Goal: Information Seeking & Learning: Find specific fact

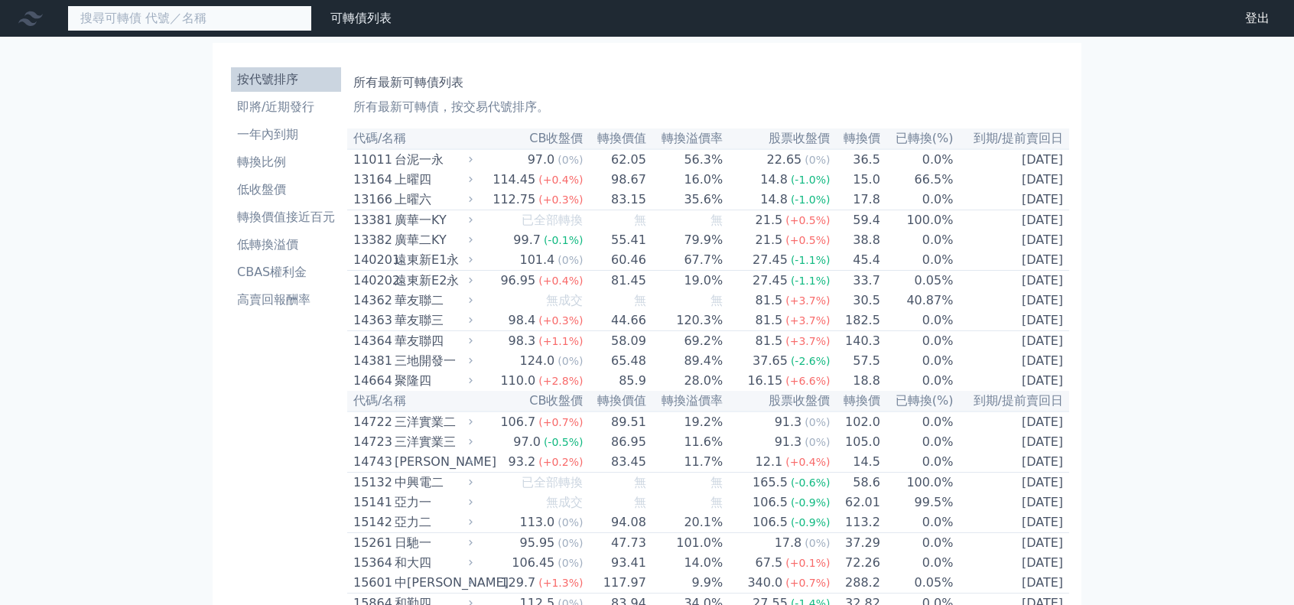
click at [222, 15] on input at bounding box center [189, 18] width 245 height 26
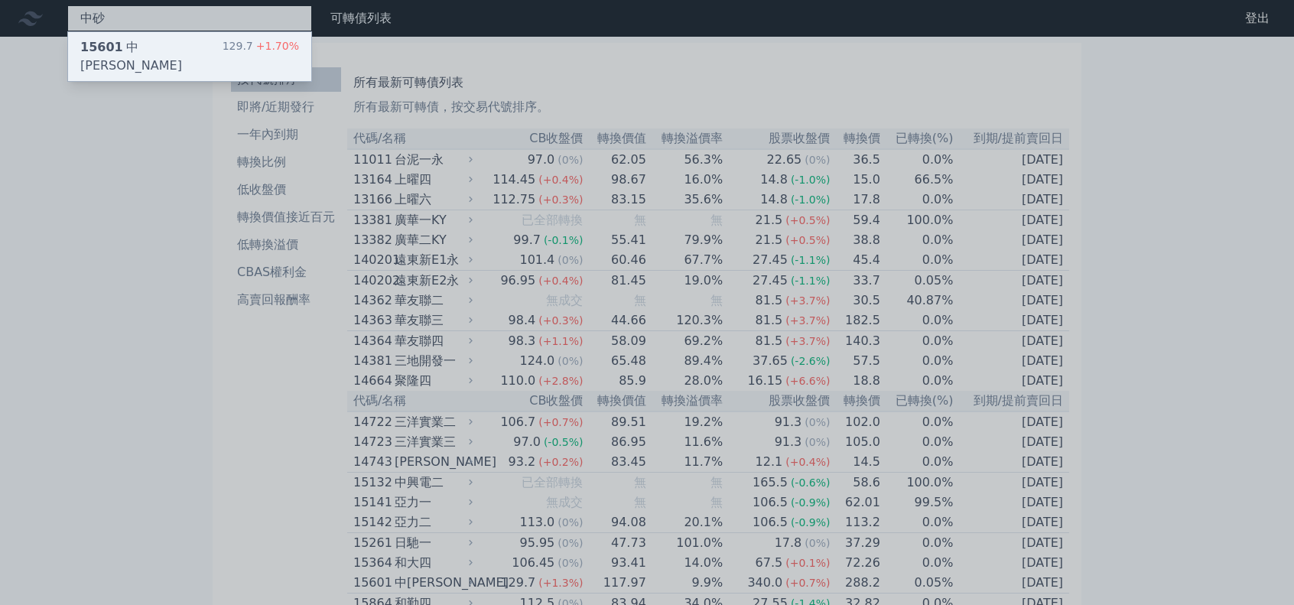
type input "中砂"
click at [196, 51] on div "15601 中砂一 129.7 +1.70%" at bounding box center [189, 56] width 243 height 49
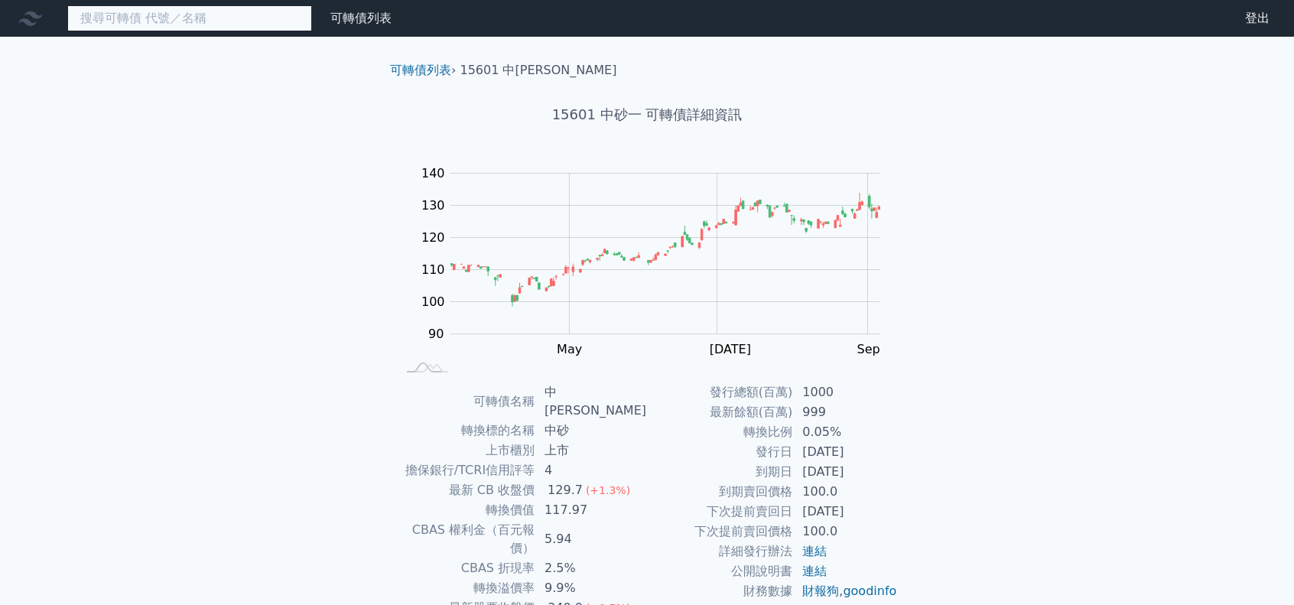
click at [186, 17] on input at bounding box center [189, 18] width 245 height 26
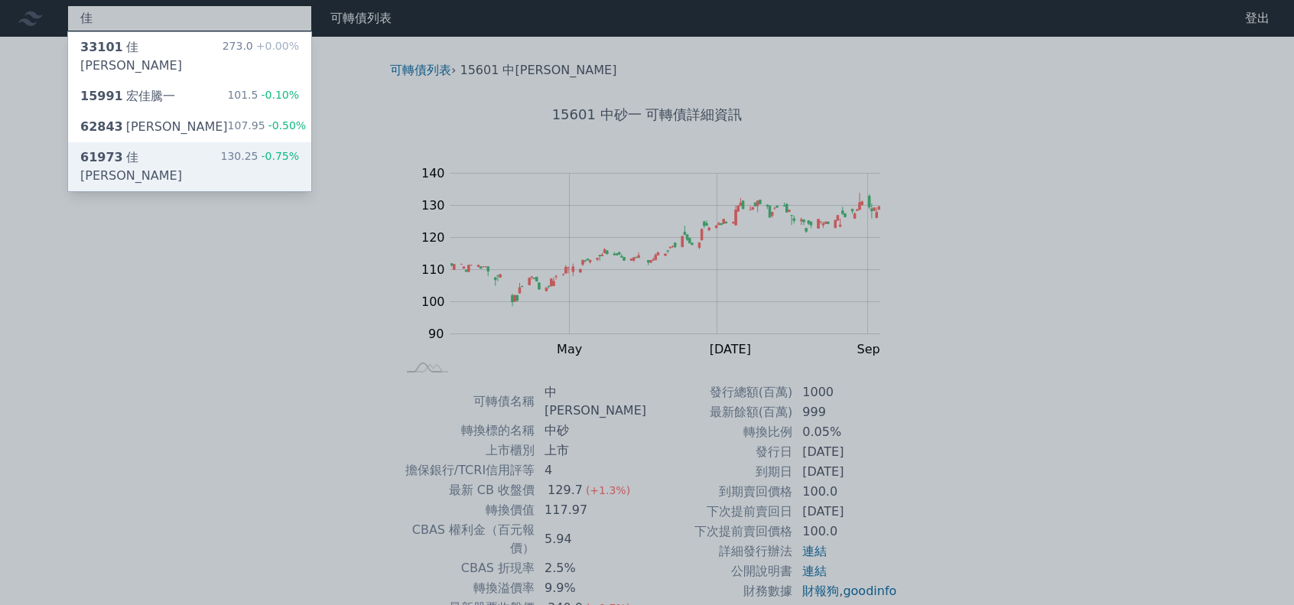
type input "佳"
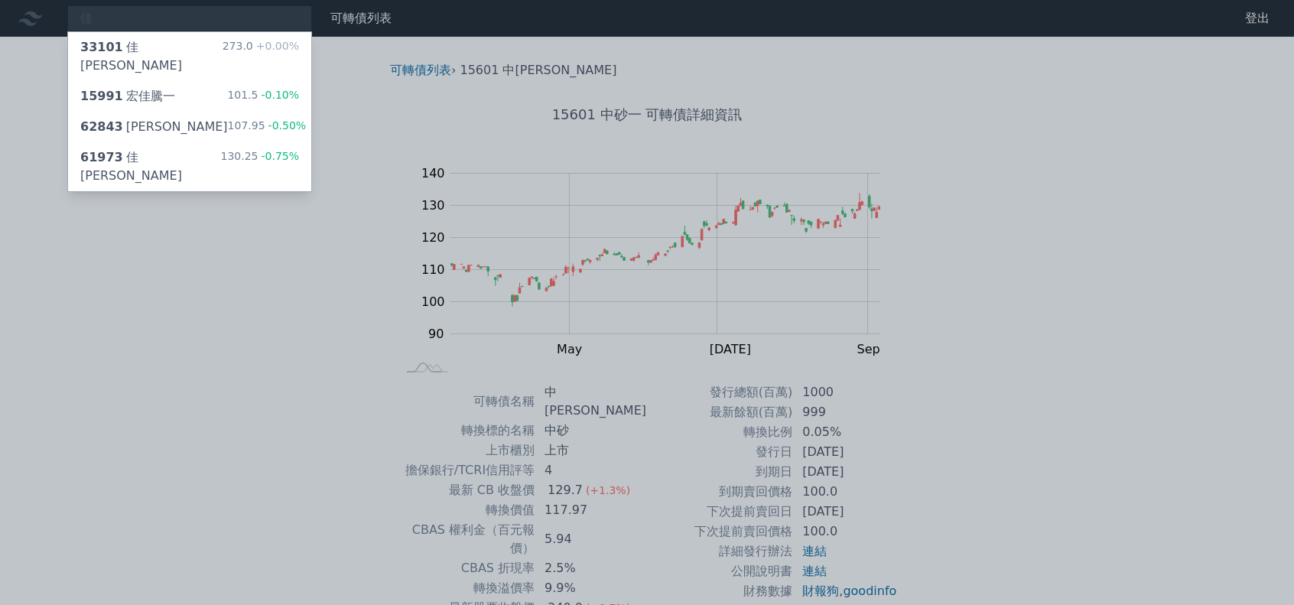
click at [174, 135] on div "佳 33101 佳穎一 273.0 +0.00% 15991 宏佳騰一 101.5 -0.10% 62843 佳邦三 107.95 -0.50% 61973 …" at bounding box center [647, 372] width 1294 height 745
click at [170, 144] on div "61973 [PERSON_NAME][PERSON_NAME]三 130.25 -0.75%" at bounding box center [189, 166] width 243 height 49
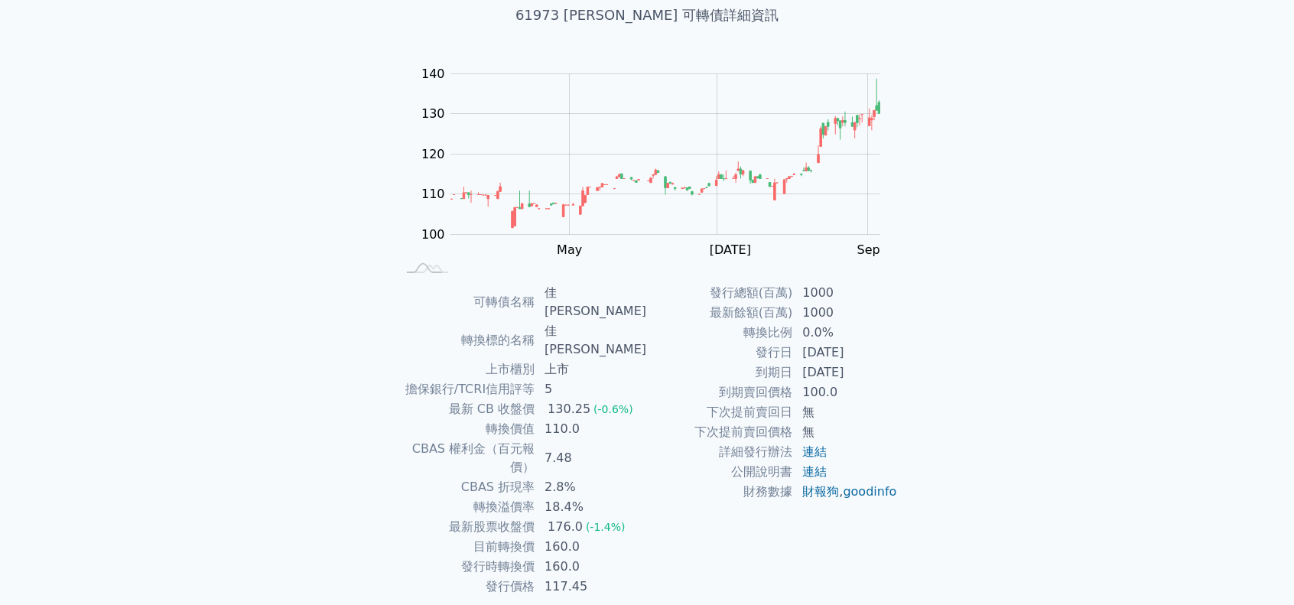
scroll to position [102, 0]
